Goal: Transaction & Acquisition: Purchase product/service

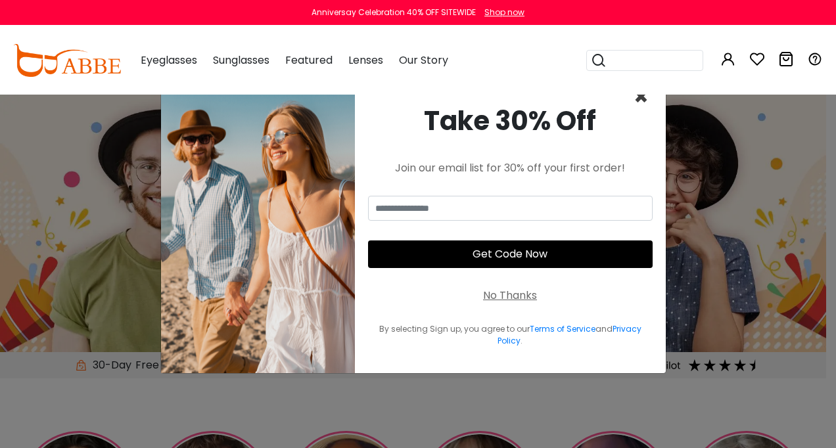
click at [640, 95] on span "×" at bounding box center [641, 97] width 15 height 34
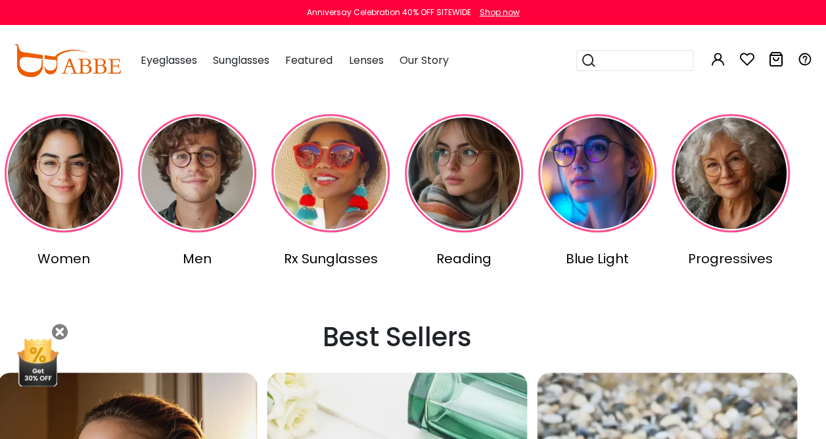
scroll to position [320, 16]
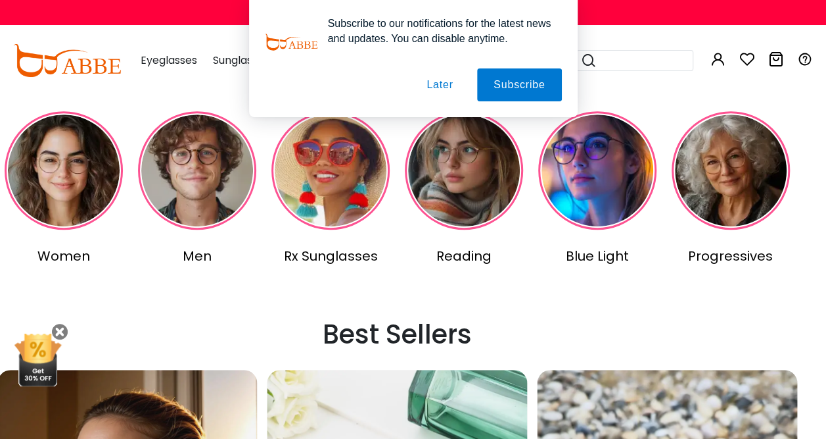
click at [97, 177] on img at bounding box center [64, 170] width 118 height 118
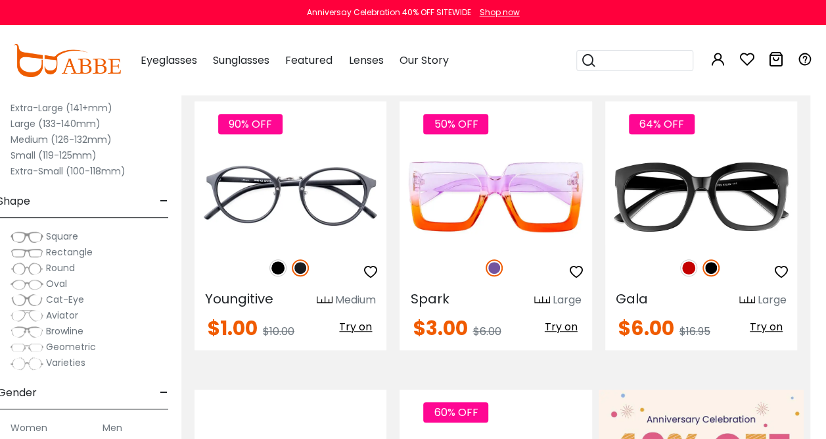
scroll to position [241, 16]
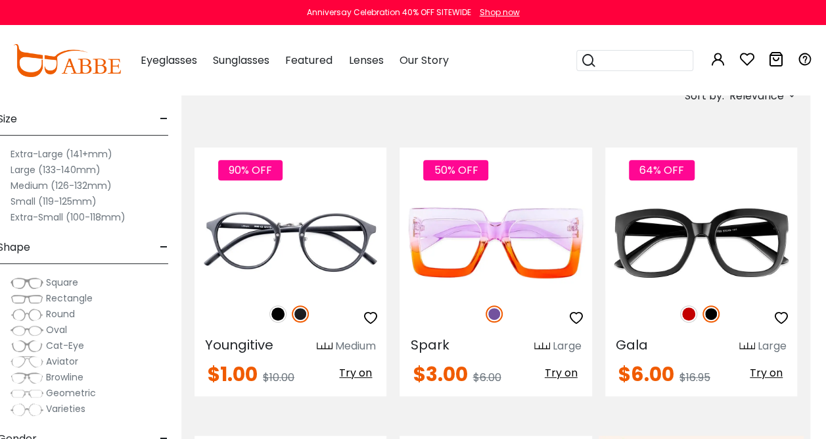
click at [442, 87] on button "Later" at bounding box center [439, 84] width 59 height 33
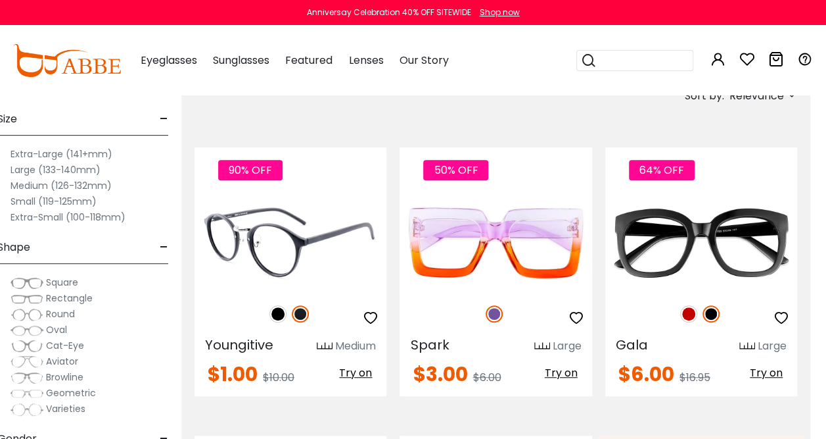
scroll to position [241, 7]
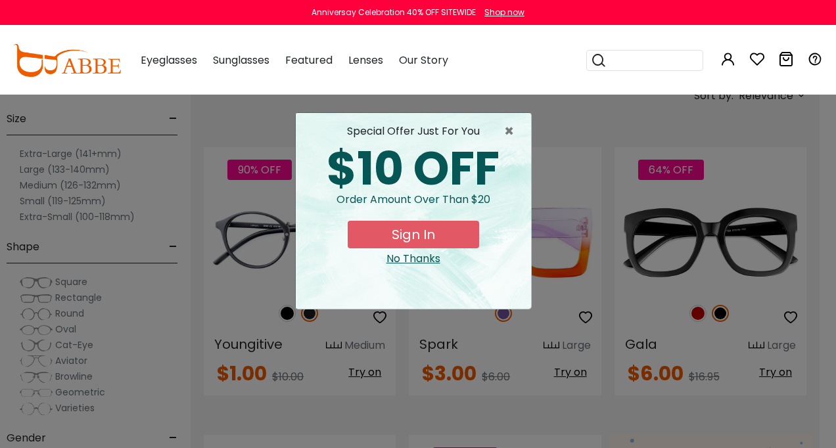
click at [423, 255] on div "No Thanks" at bounding box center [413, 259] width 214 height 16
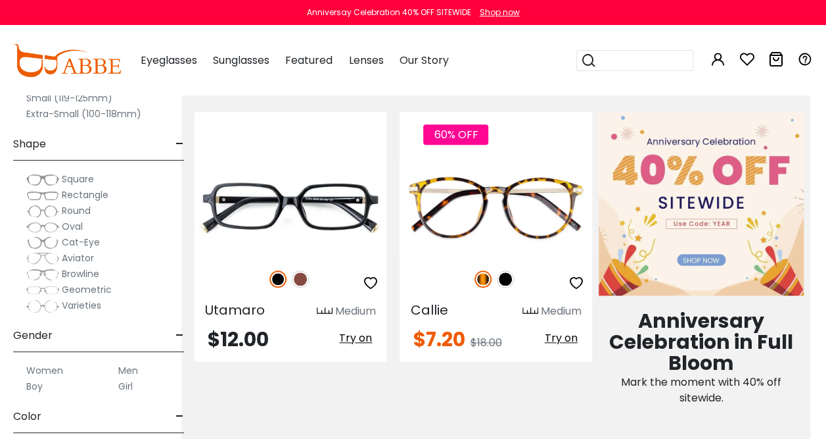
scroll to position [584, 16]
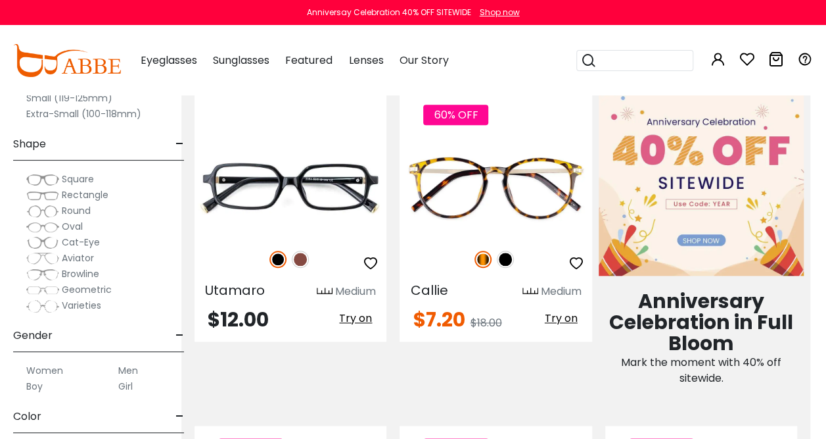
click at [76, 208] on span "Round" at bounding box center [76, 210] width 29 height 13
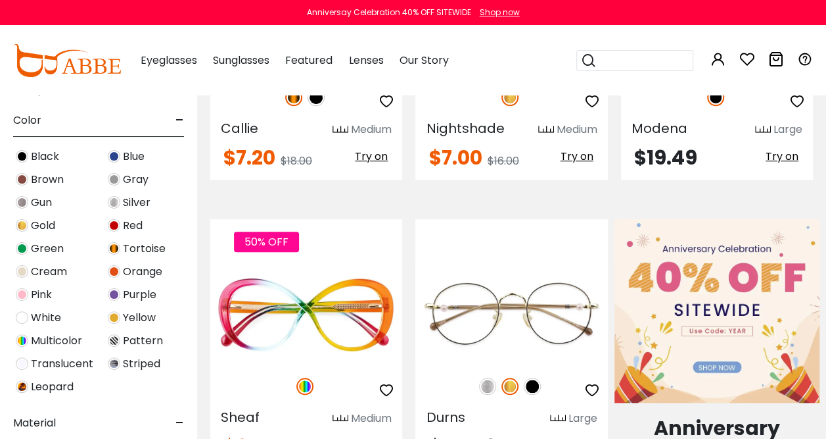
scroll to position [323, 0]
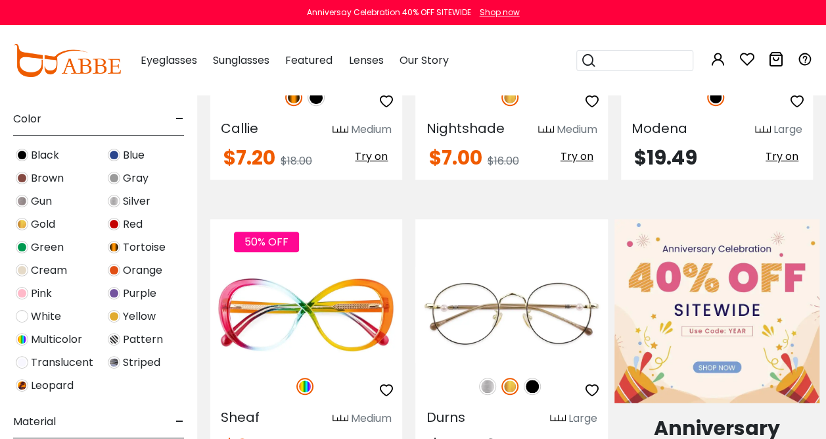
click at [43, 293] on span "Pink" at bounding box center [41, 293] width 21 height 16
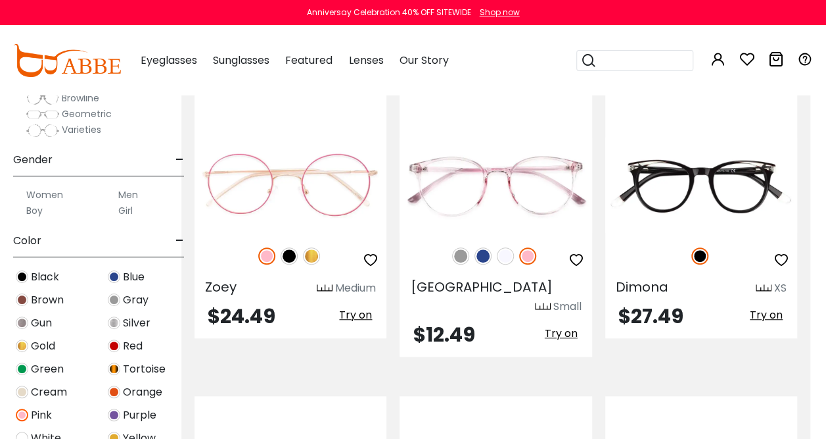
scroll to position [308, 16]
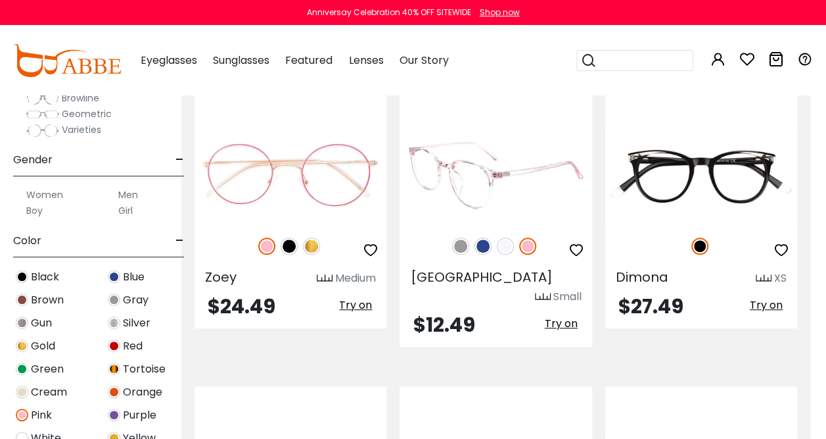
click at [496, 210] on img at bounding box center [496, 175] width 192 height 96
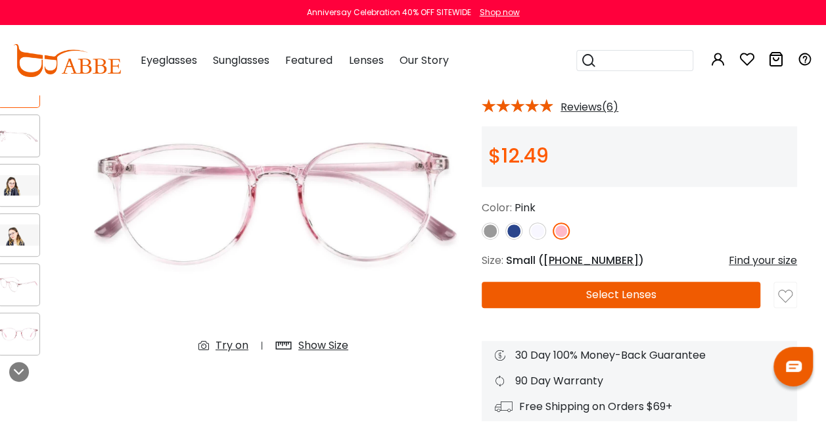
scroll to position [109, 16]
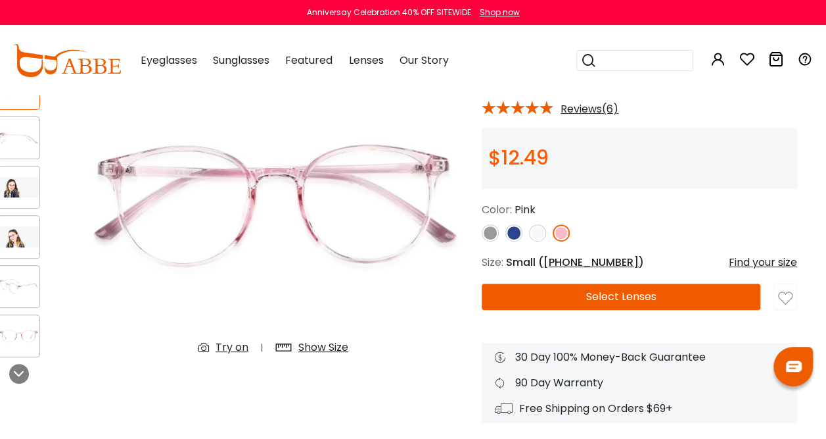
click at [744, 59] on icon at bounding box center [748, 59] width 16 height 16
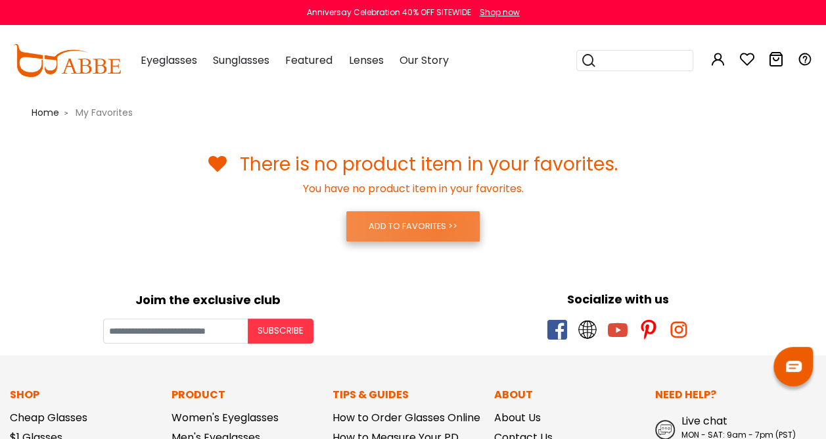
click at [438, 228] on link "ADD TO FAVORITES >>" at bounding box center [412, 226] width 133 height 30
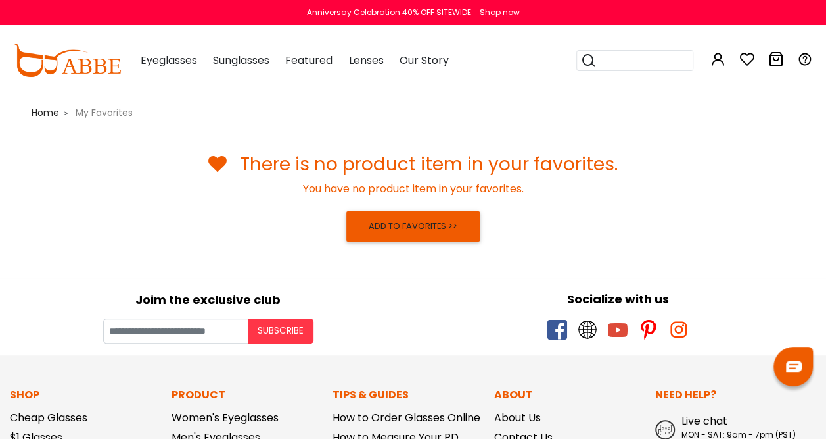
click at [402, 339] on div "Subscribe" at bounding box center [208, 330] width 397 height 25
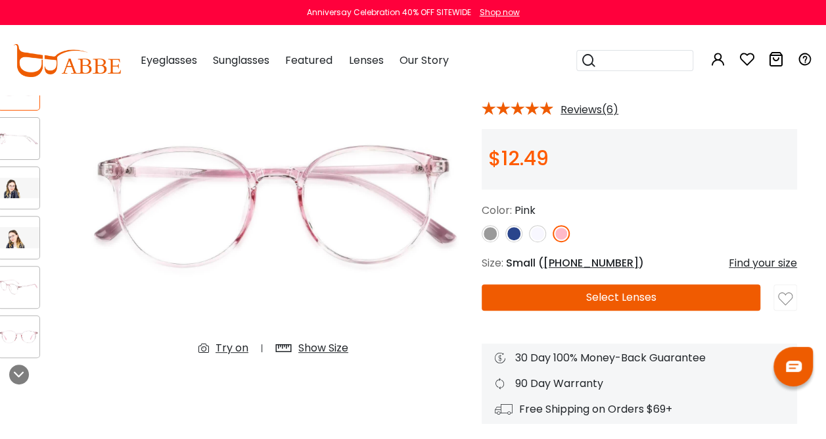
click at [593, 306] on button "Select Lenses" at bounding box center [621, 297] width 279 height 26
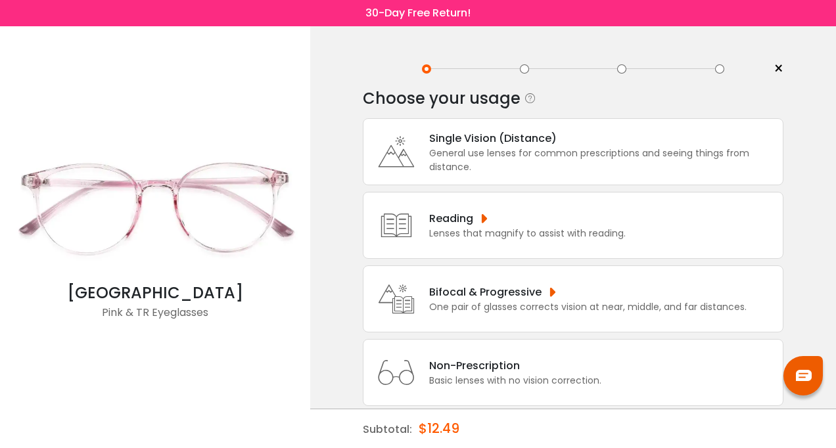
click at [480, 154] on div "General use lenses for common prescriptions and seeing things from distance." at bounding box center [602, 161] width 347 height 28
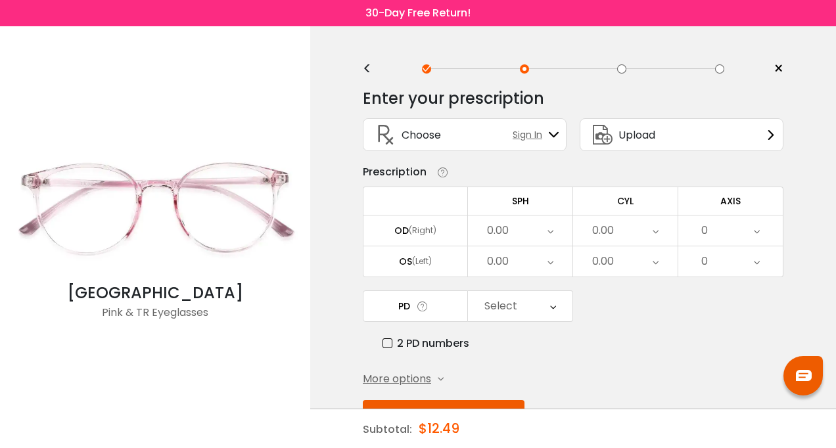
click at [542, 226] on div "0.00" at bounding box center [520, 231] width 105 height 30
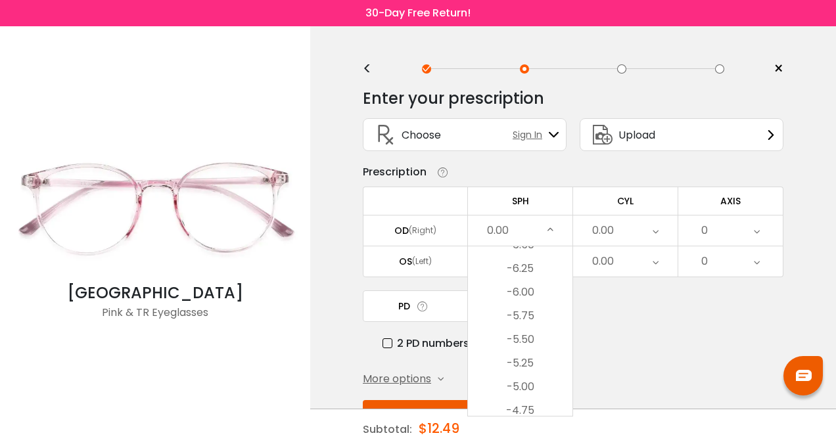
scroll to position [1290, 0]
click at [522, 292] on li "-6.00" at bounding box center [520, 294] width 105 height 24
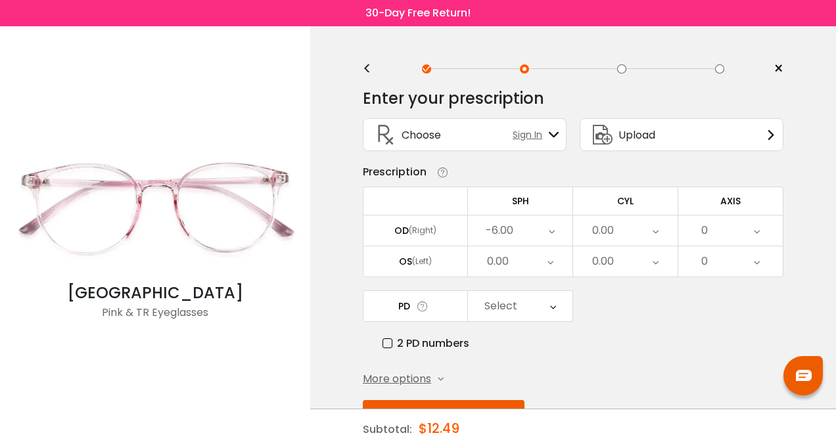
click at [522, 256] on div "0.00" at bounding box center [520, 262] width 105 height 30
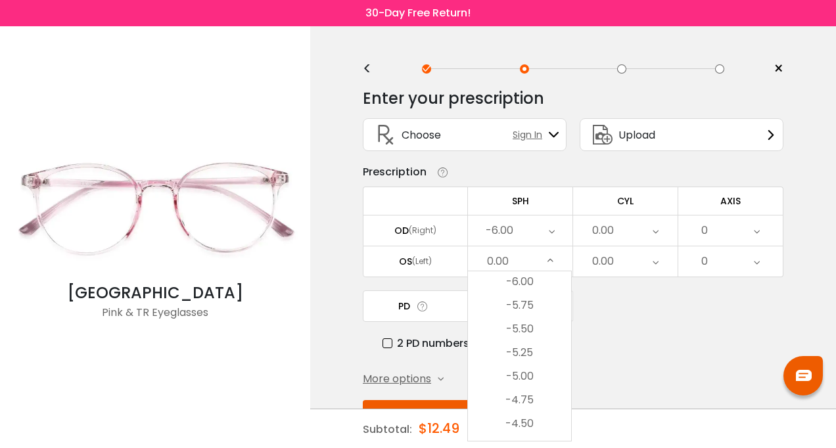
scroll to position [1287, 0]
click at [523, 298] on li "-6.25" at bounding box center [519, 298] width 103 height 24
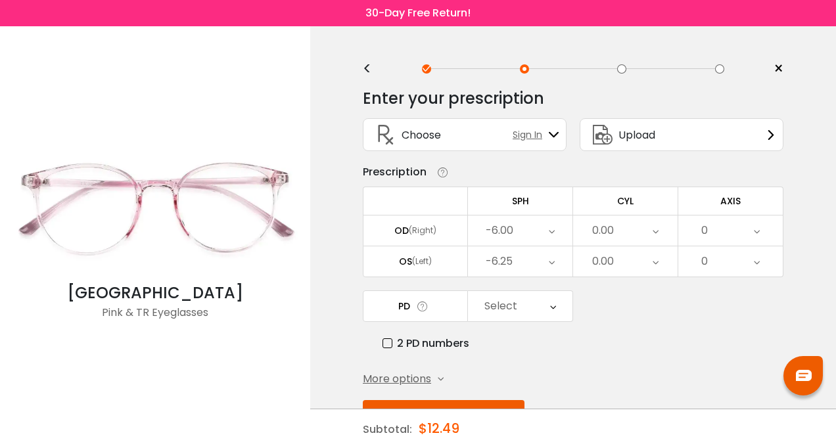
click at [529, 227] on div "-6.00" at bounding box center [520, 231] width 105 height 30
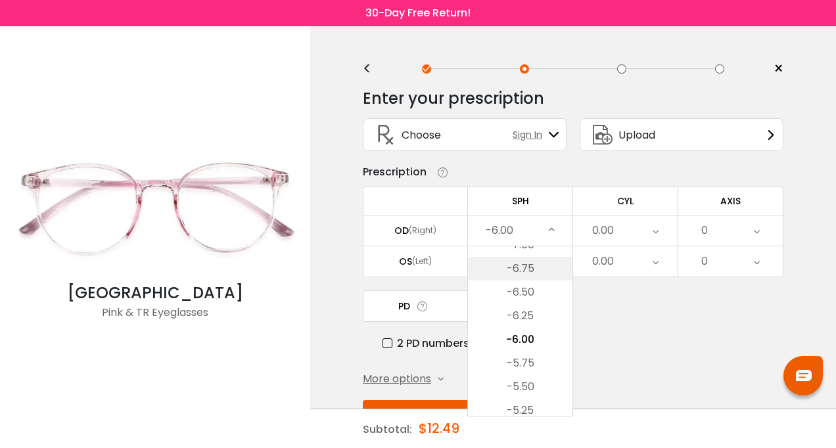
scroll to position [1247, 0]
click at [532, 320] on li "-6.25" at bounding box center [520, 314] width 105 height 24
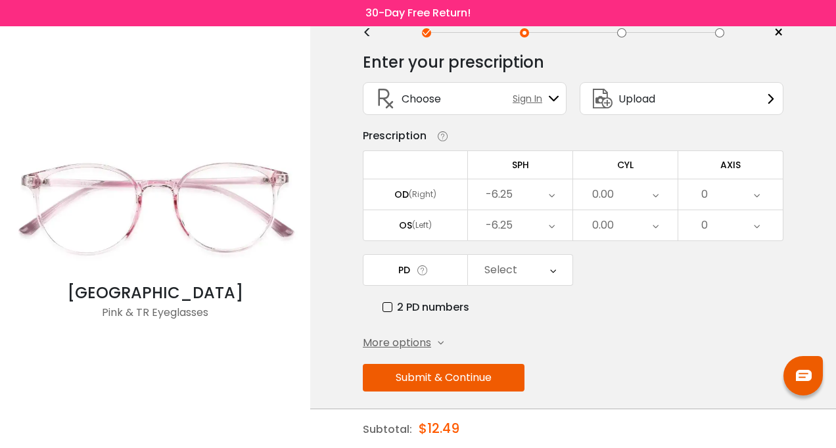
scroll to position [42, 0]
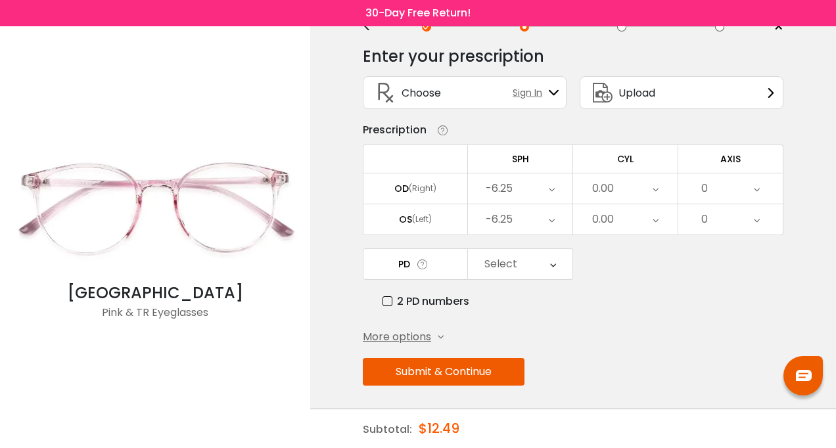
click at [556, 258] on div "Select" at bounding box center [520, 264] width 105 height 30
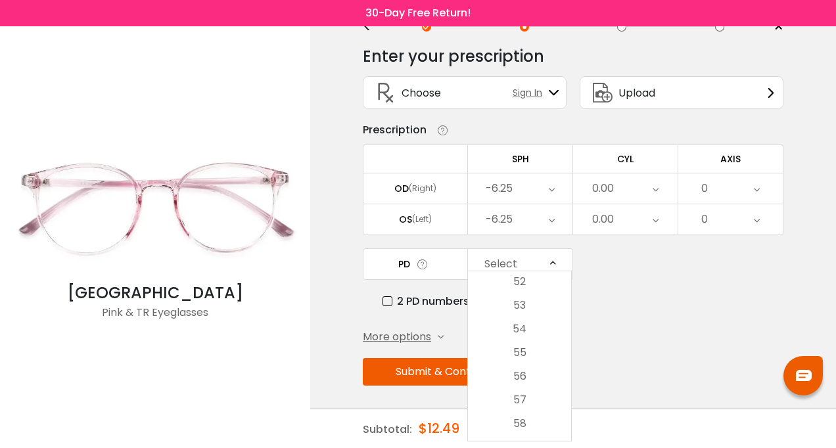
scroll to position [143, 0]
click at [523, 354] on li "55" at bounding box center [519, 354] width 103 height 24
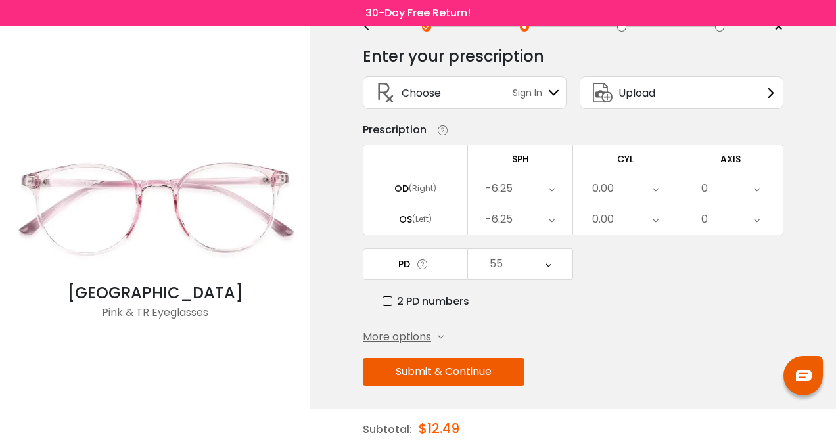
click at [439, 363] on button "Submit & Continue" at bounding box center [444, 372] width 162 height 28
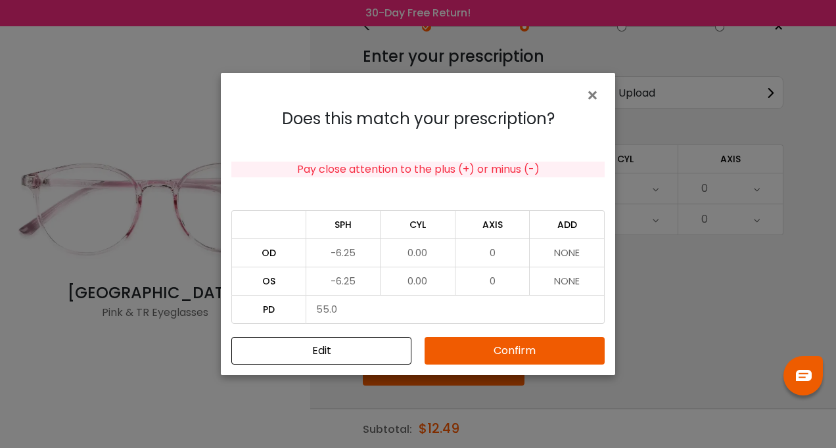
click at [490, 342] on button "Confirm" at bounding box center [515, 351] width 180 height 28
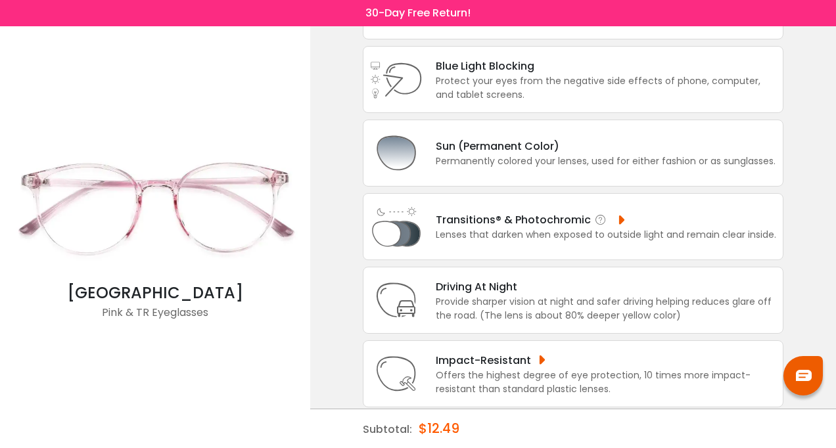
scroll to position [149, 0]
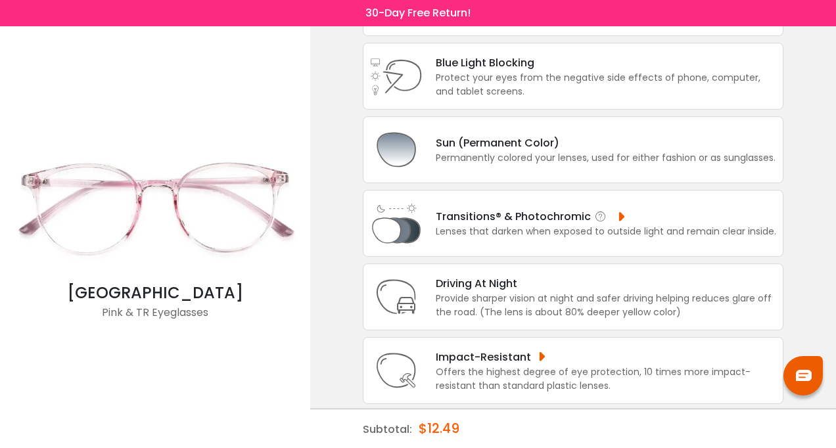
click at [563, 220] on div "Transitions® & Photochromic" at bounding box center [606, 216] width 341 height 16
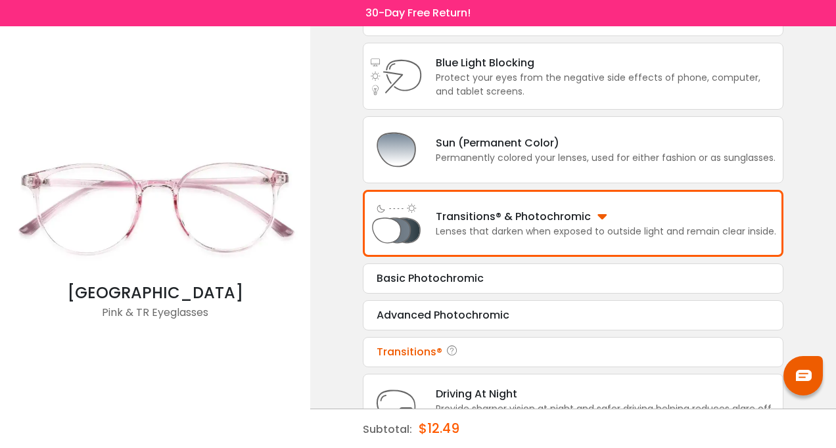
scroll to position [148, 0]
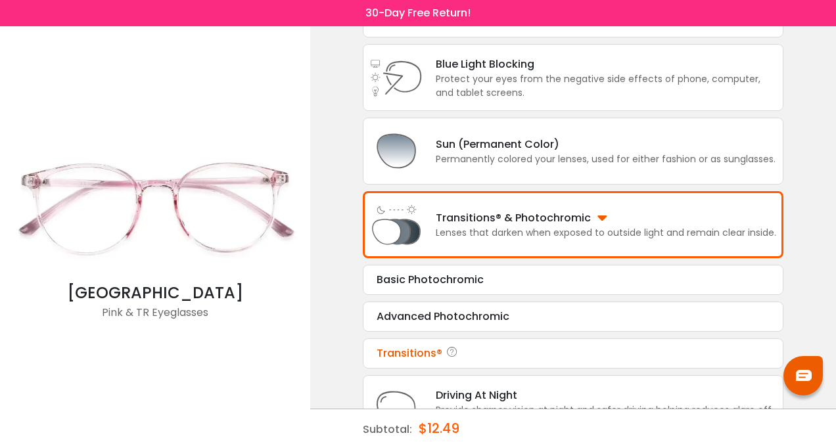
click at [426, 355] on div "Transitions®" at bounding box center [573, 354] width 393 height 16
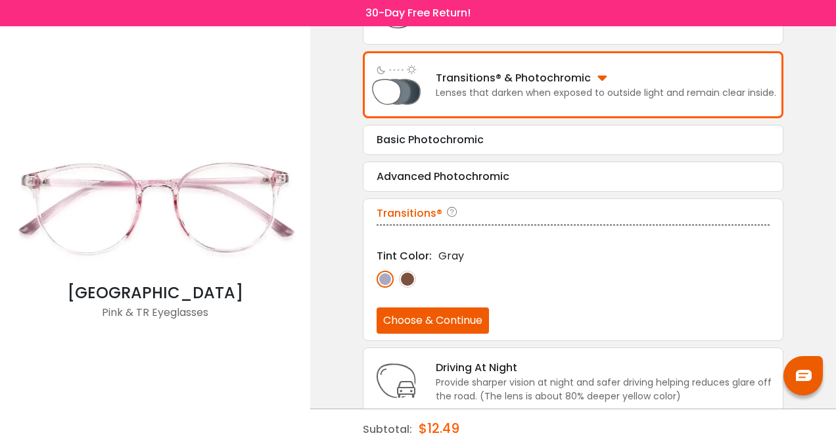
scroll to position [292, 0]
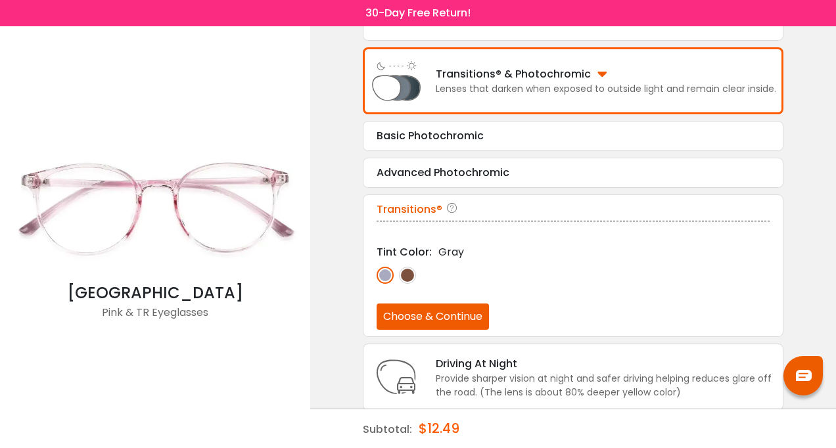
click at [410, 270] on img at bounding box center [407, 275] width 17 height 17
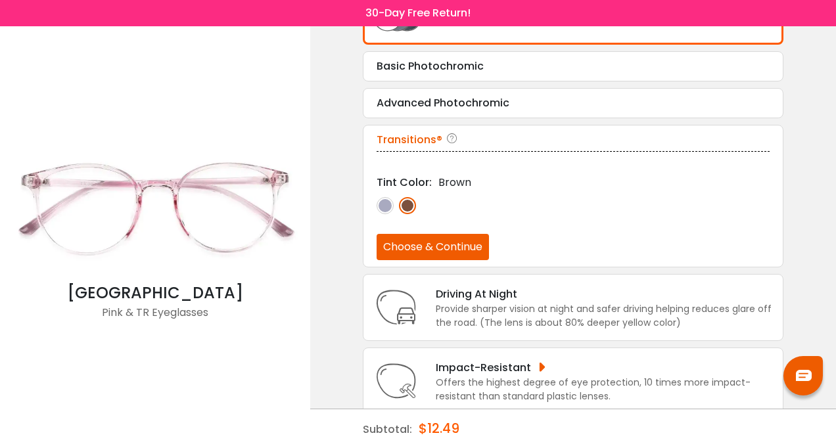
scroll to position [376, 0]
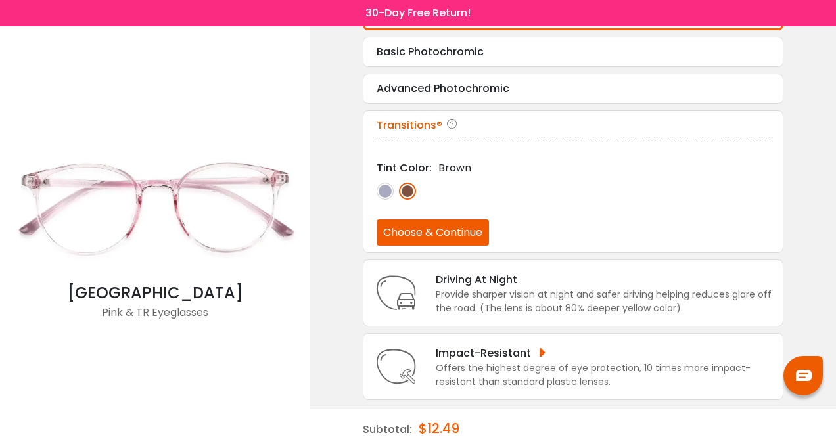
click at [427, 224] on button "Choose & Continue" at bounding box center [433, 233] width 112 height 26
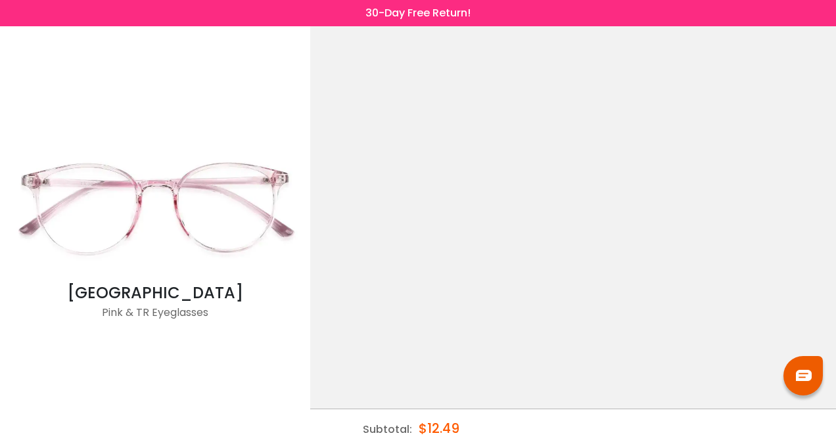
scroll to position [0, 0]
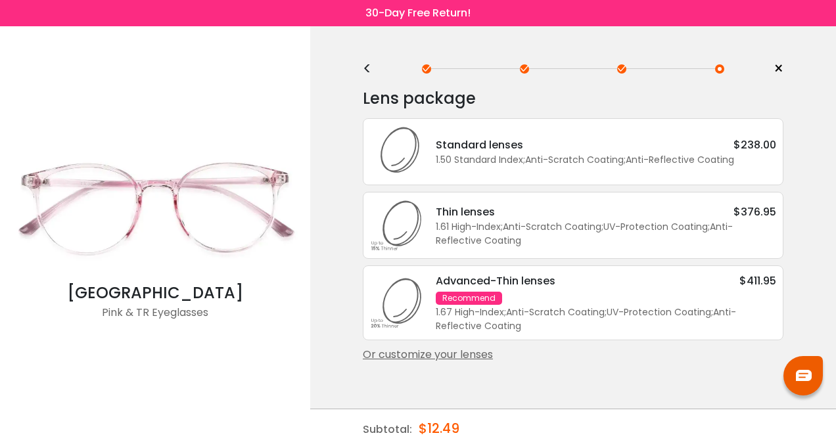
click at [559, 301] on div "Advanced-Thin lenses $411.95 Recommend 1.67 High-Index ; Anti-Scratch Coating ;…" at bounding box center [600, 303] width 354 height 60
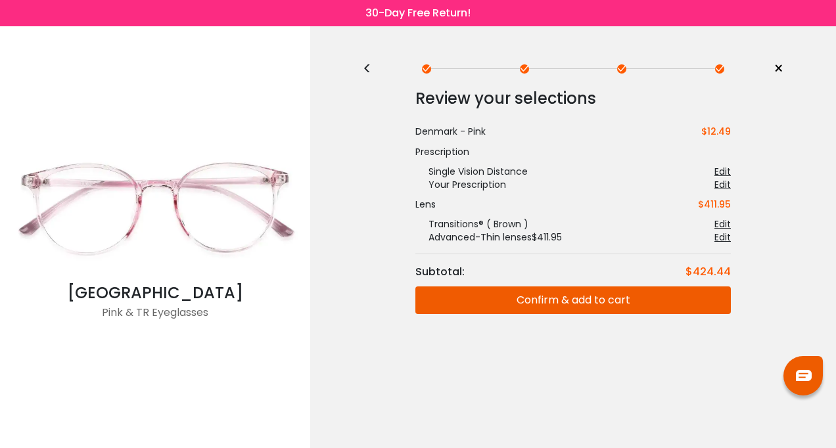
click at [375, 74] on div "<" at bounding box center [373, 69] width 20 height 11
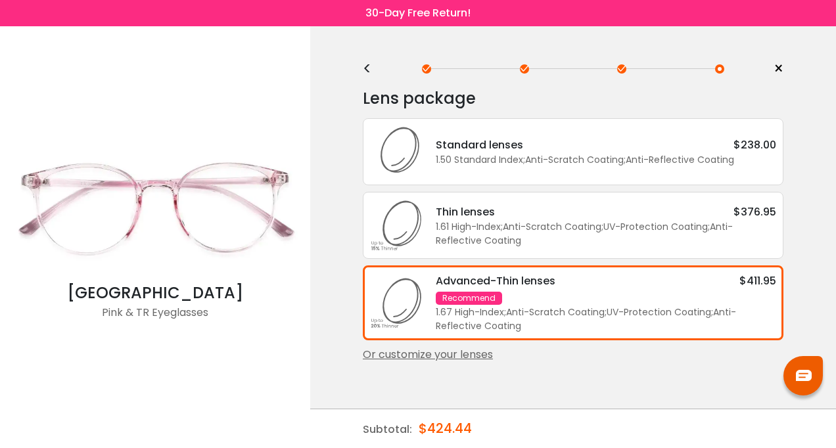
click at [375, 74] on div "<" at bounding box center [373, 69] width 20 height 11
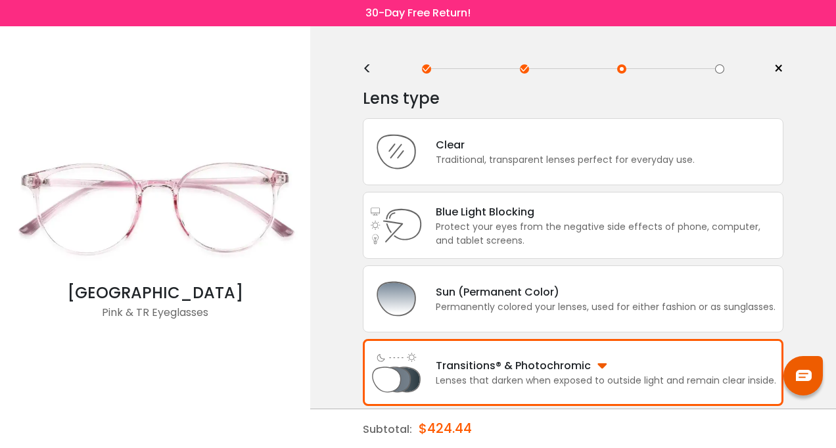
click at [375, 74] on div "<" at bounding box center [373, 69] width 20 height 11
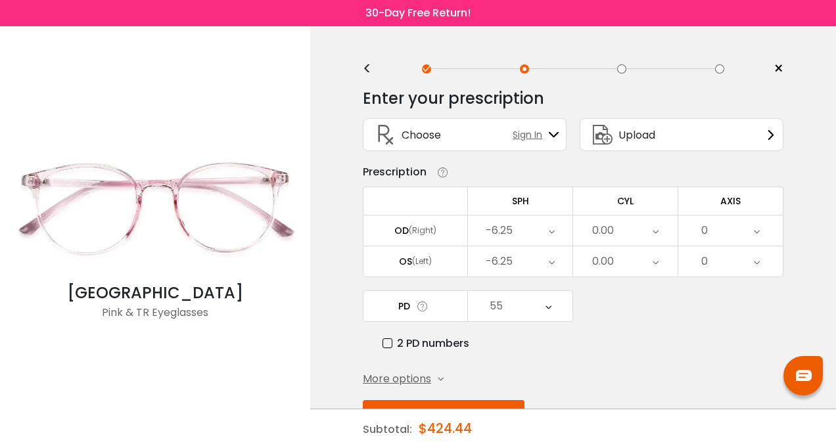
scroll to position [42, 0]
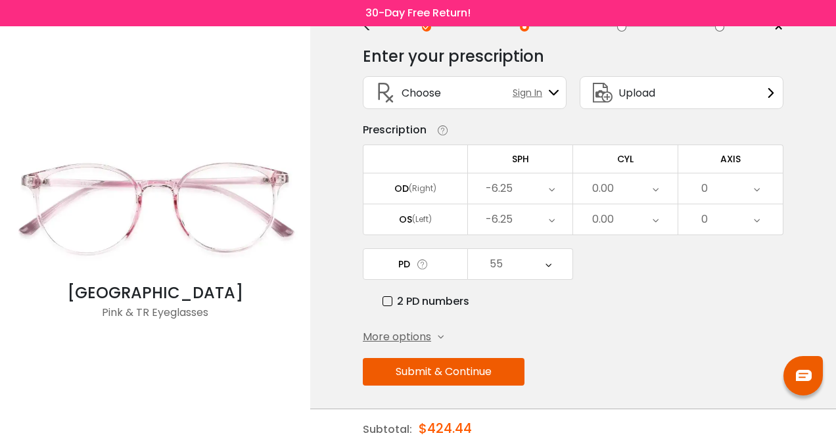
click at [471, 369] on button "Submit & Continue" at bounding box center [444, 372] width 162 height 28
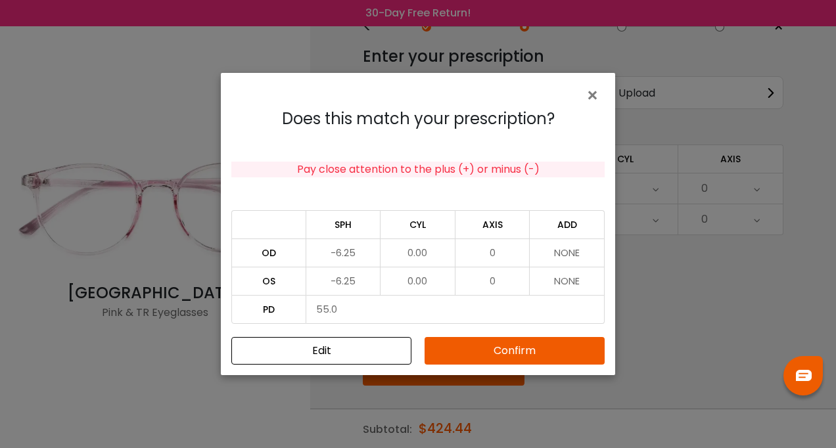
click at [486, 347] on button "Confirm" at bounding box center [515, 351] width 180 height 28
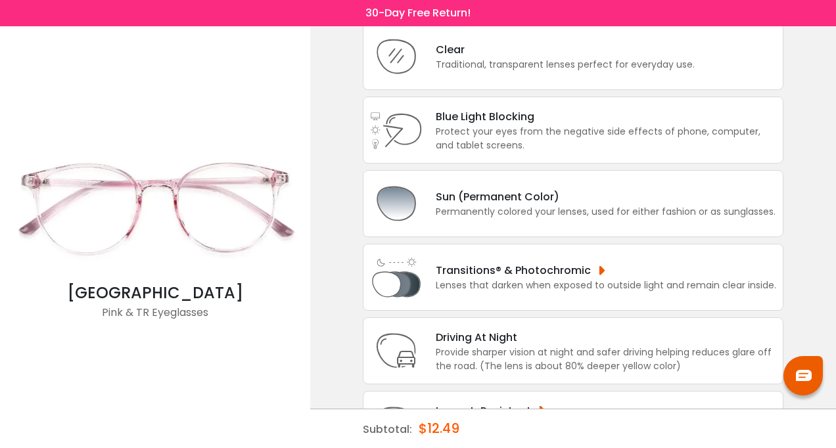
scroll to position [96, 0]
click at [481, 268] on div "Transitions® & Photochromic" at bounding box center [606, 270] width 341 height 16
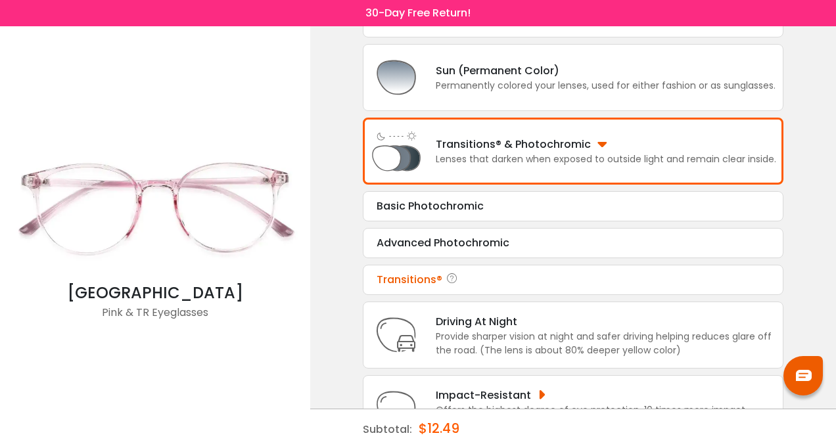
scroll to position [222, 0]
click at [463, 239] on div "Advanced Photochromic" at bounding box center [573, 243] width 393 height 16
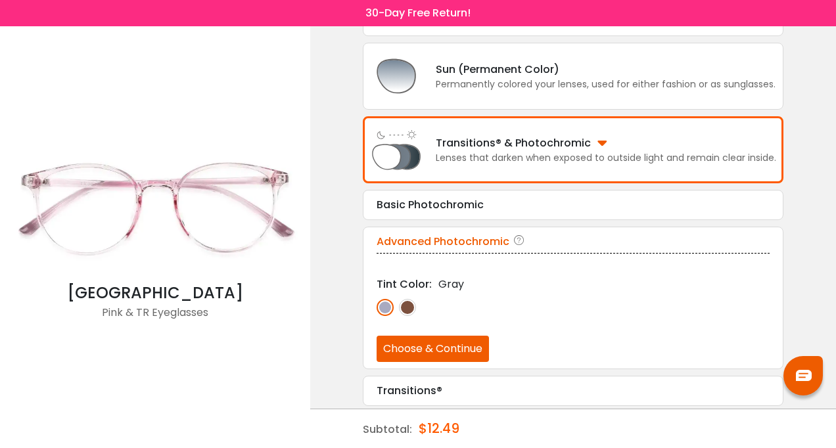
scroll to position [224, 0]
click at [412, 301] on img at bounding box center [407, 306] width 17 height 17
click at [432, 346] on button "Choose & Continue" at bounding box center [433, 348] width 112 height 26
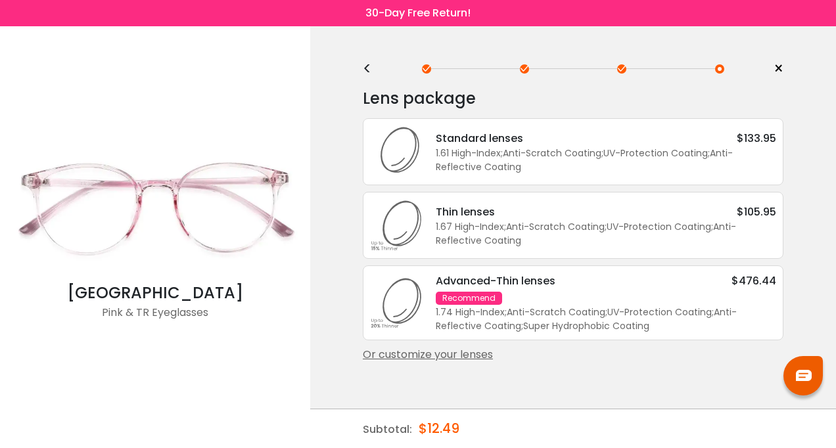
scroll to position [0, 0]
click at [375, 72] on div "<" at bounding box center [373, 69] width 20 height 11
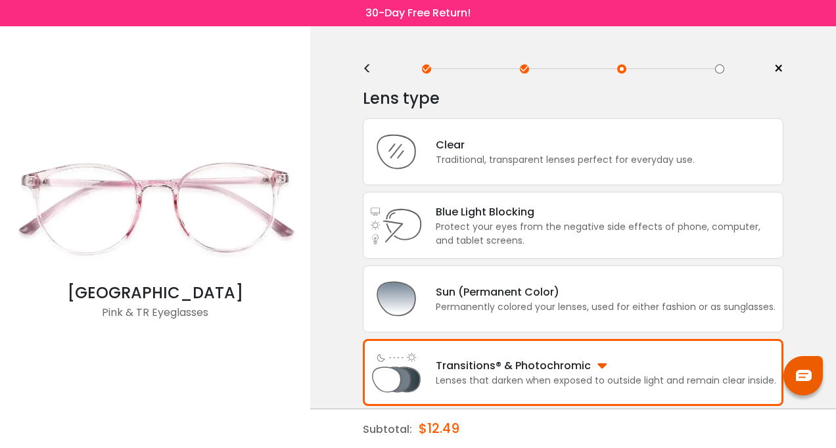
click at [375, 72] on div "<" at bounding box center [373, 69] width 20 height 11
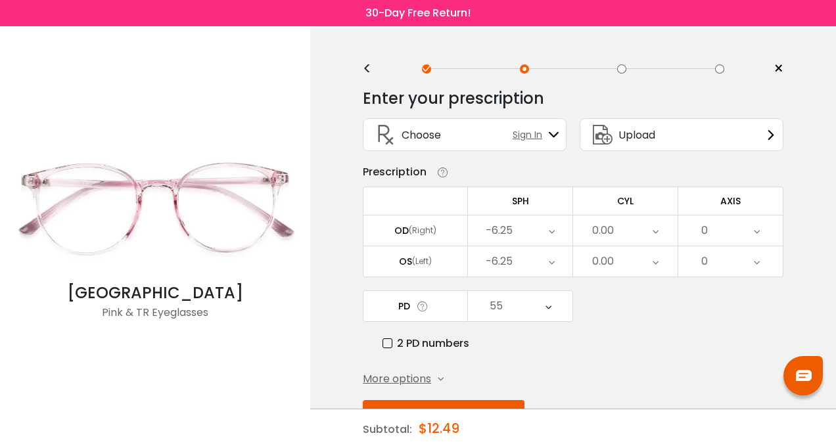
scroll to position [42, 0]
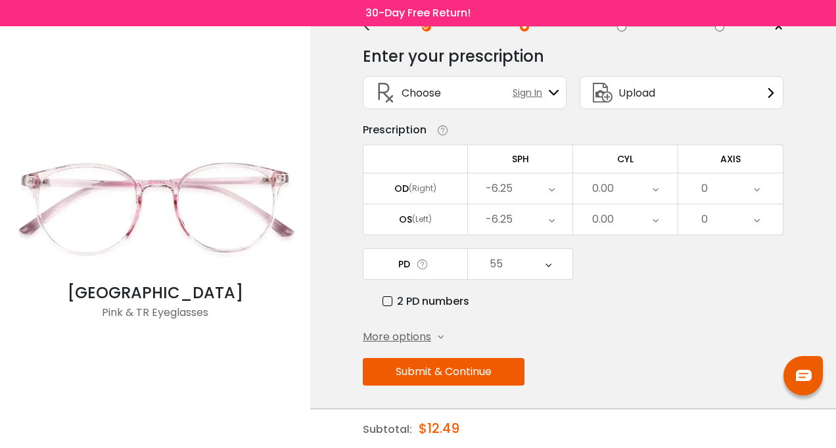
click at [450, 366] on button "Submit & Continue" at bounding box center [444, 372] width 162 height 28
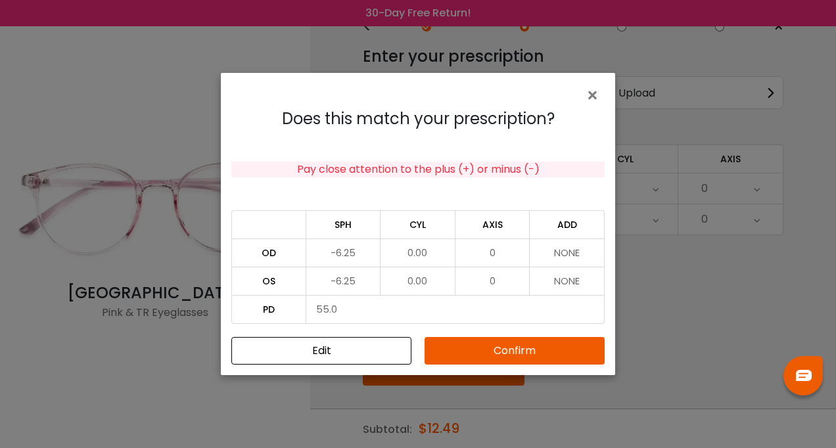
click at [475, 351] on button "Confirm" at bounding box center [515, 351] width 180 height 28
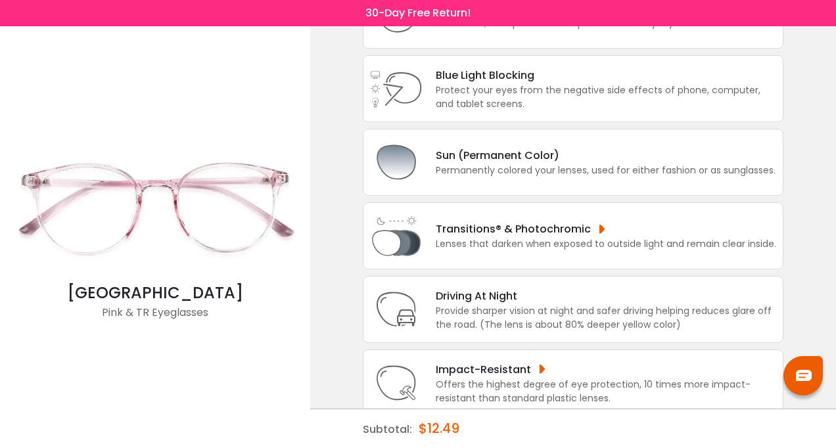
scroll to position [155, 0]
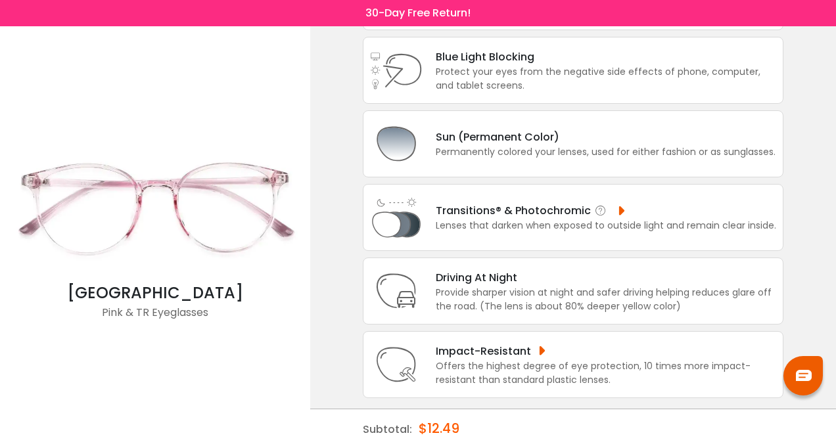
click at [473, 221] on div "Lenses that darken when exposed to outside light and remain clear inside." at bounding box center [606, 226] width 341 height 14
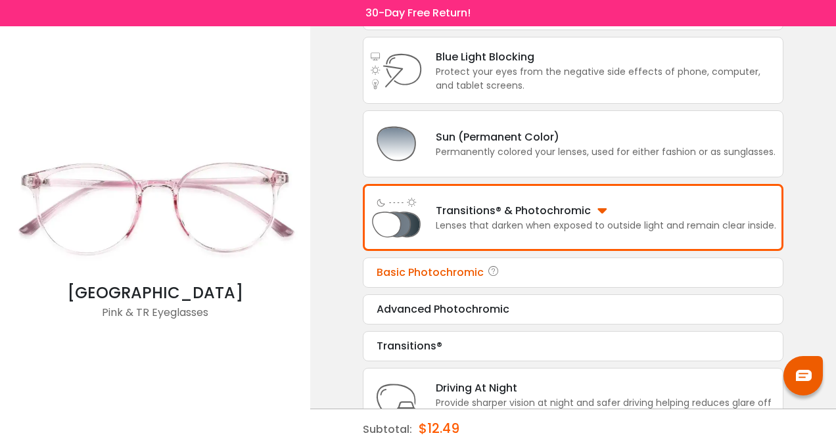
click at [468, 270] on div "Basic Photochromic" at bounding box center [573, 273] width 393 height 16
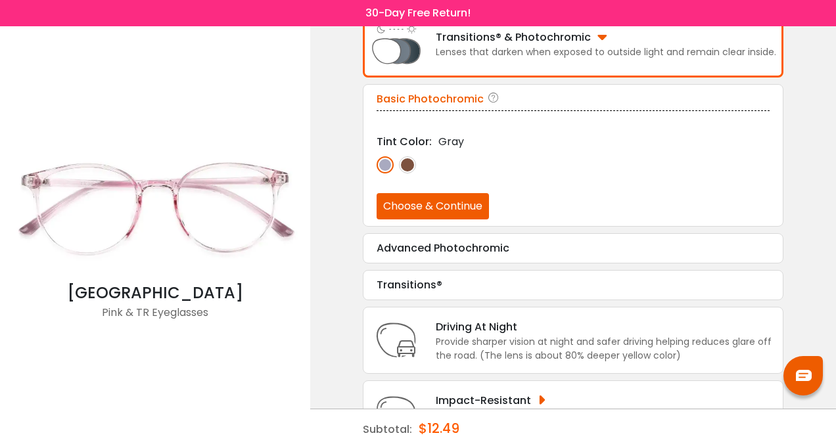
scroll to position [333, 0]
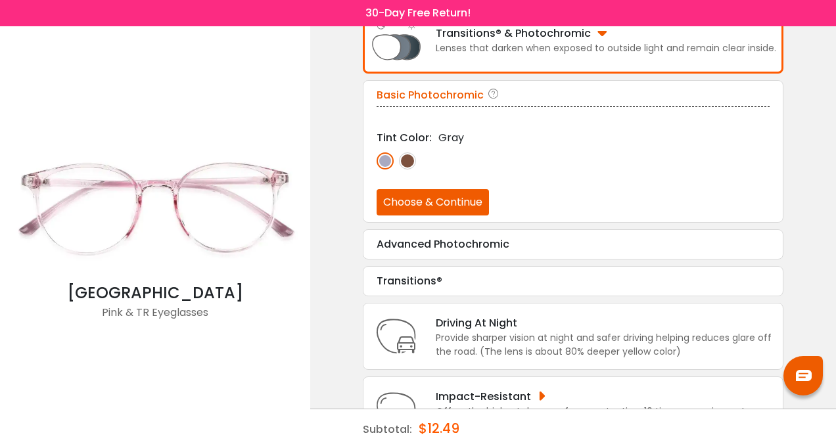
click at [413, 162] on img at bounding box center [407, 161] width 17 height 17
click at [429, 195] on button "Choose & Continue" at bounding box center [433, 202] width 112 height 26
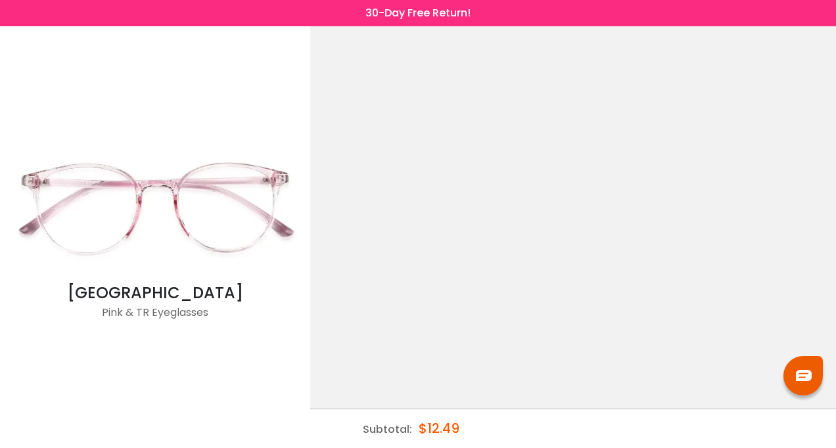
scroll to position [0, 0]
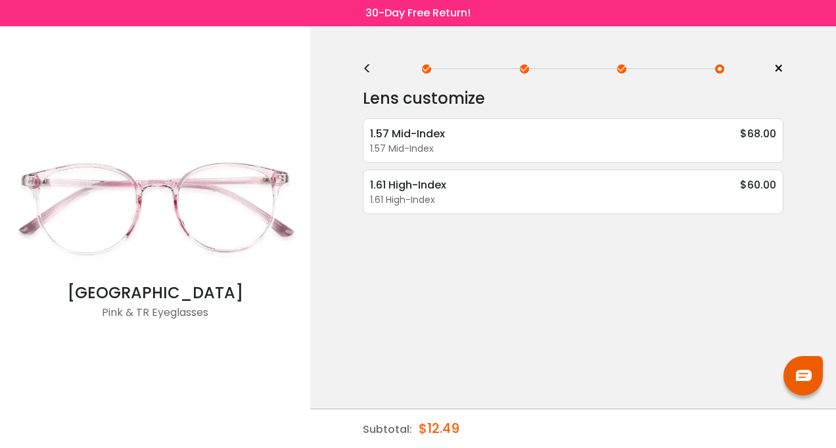
click at [745, 417] on div "Subtotal: $12.49" at bounding box center [573, 429] width 421 height 39
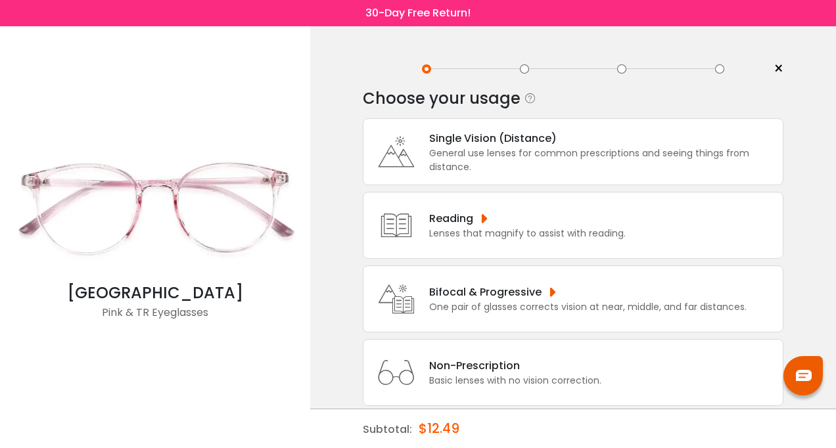
scroll to position [22, 0]
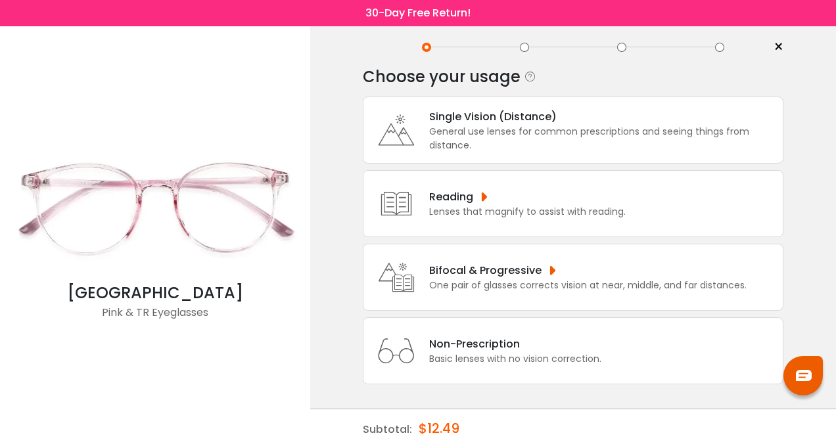
click at [509, 133] on div "General use lenses for common prescriptions and seeing things from distance." at bounding box center [602, 139] width 347 height 28
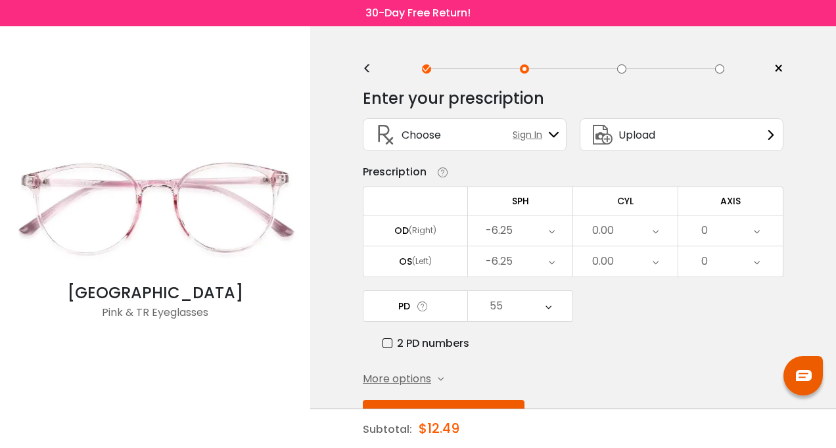
scroll to position [42, 0]
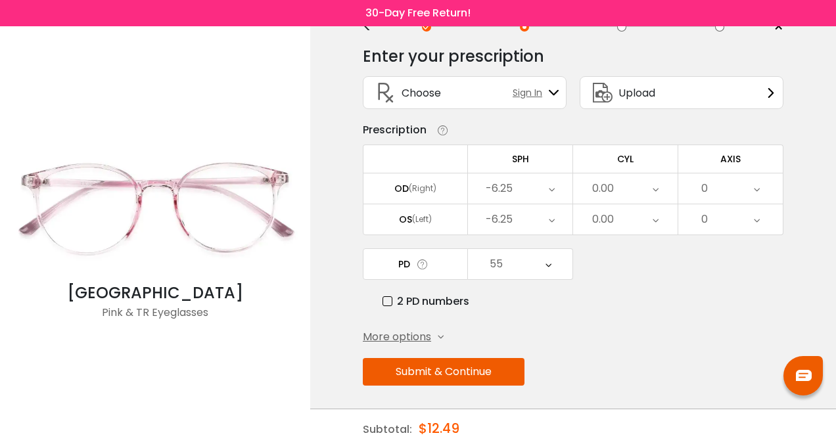
click at [465, 365] on button "Submit & Continue" at bounding box center [444, 372] width 162 height 28
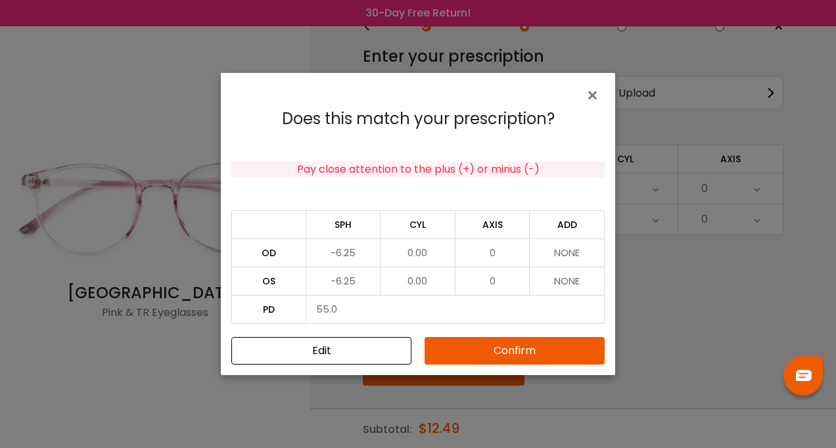
click at [471, 355] on button "Confirm" at bounding box center [515, 351] width 180 height 28
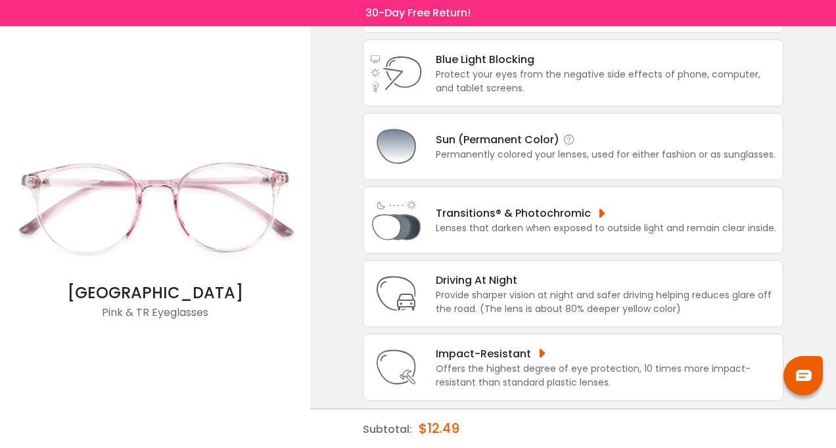
scroll to position [155, 0]
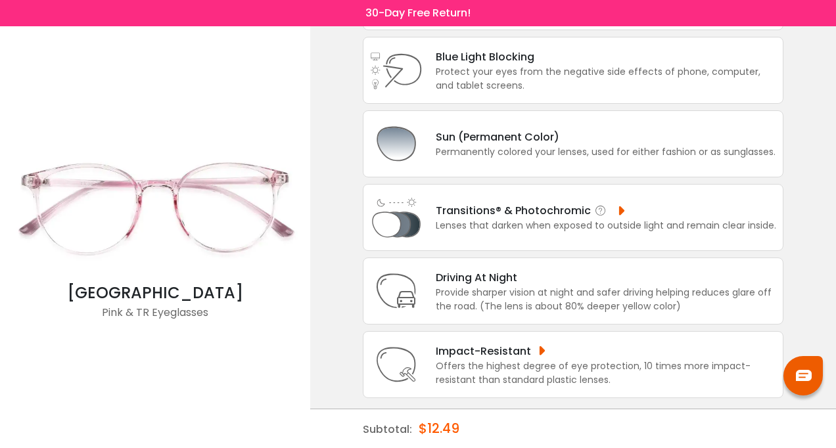
click at [489, 212] on div "Transitions® & Photochromic" at bounding box center [606, 210] width 341 height 16
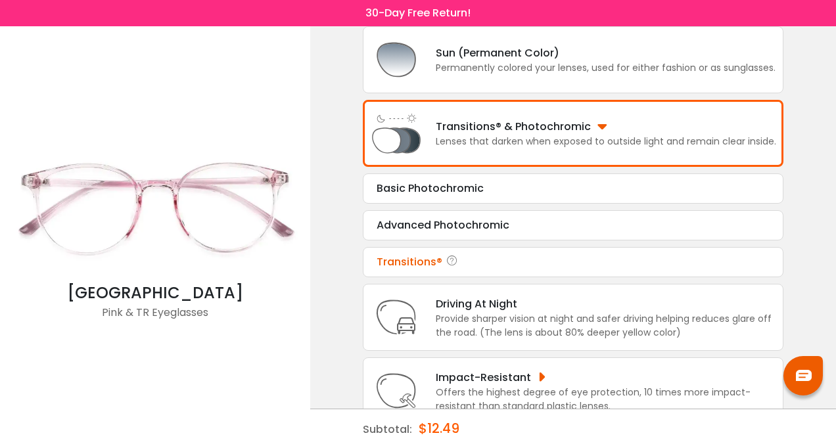
scroll to position [240, 0]
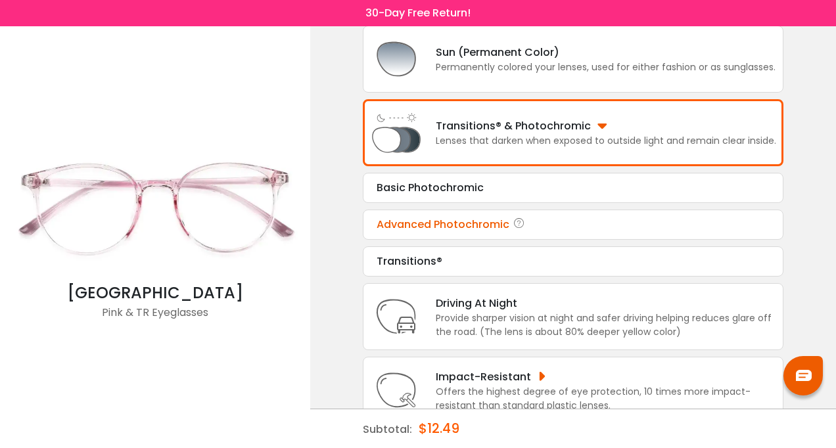
click at [471, 222] on div "Advanced Photochromic" at bounding box center [573, 225] width 393 height 16
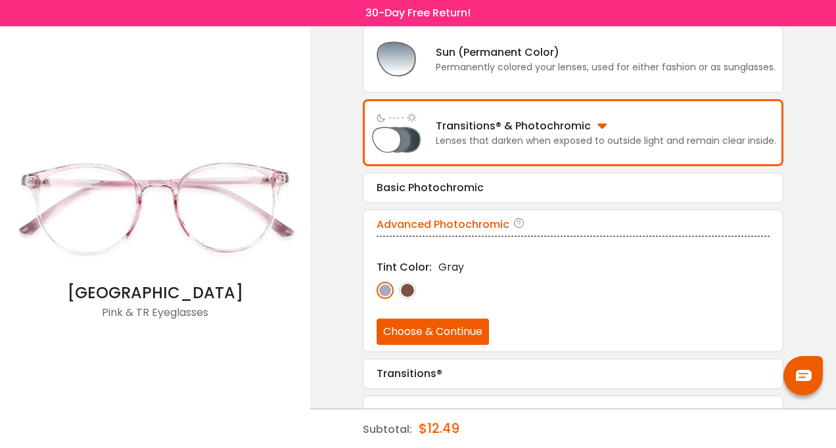
click at [408, 290] on img at bounding box center [407, 290] width 17 height 17
click at [435, 329] on button "Choose & Continue" at bounding box center [433, 332] width 112 height 26
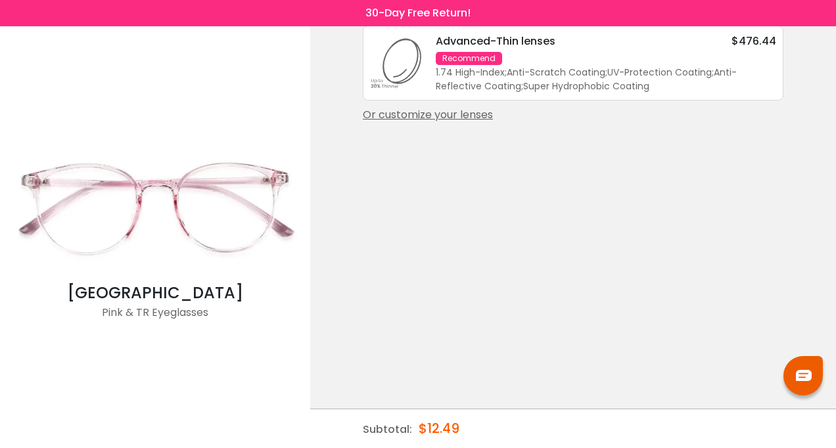
scroll to position [0, 0]
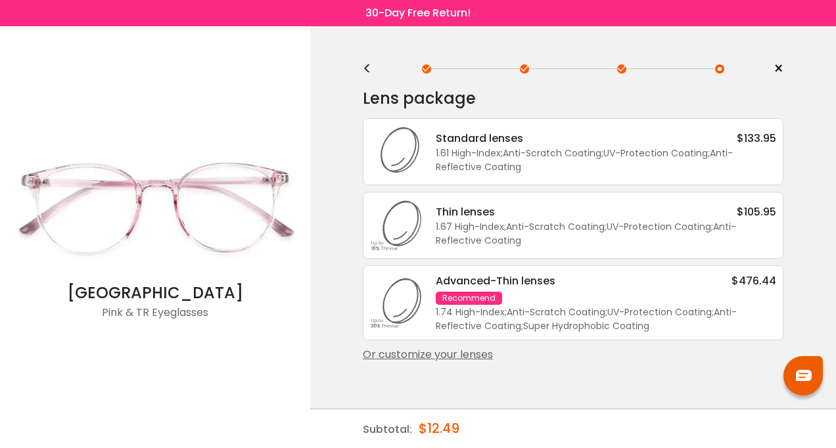
click at [636, 231] on div "1.67 High-Index ; Anti-Scratch Coating ; UV-Protection Coating ; Anti-Reflectiv…" at bounding box center [606, 234] width 341 height 28
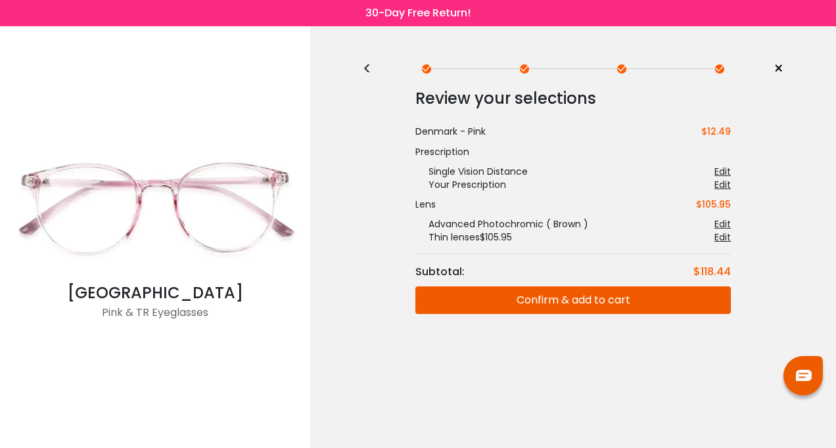
click at [371, 69] on div "<" at bounding box center [373, 69] width 20 height 11
